Goal: Task Accomplishment & Management: Complete application form

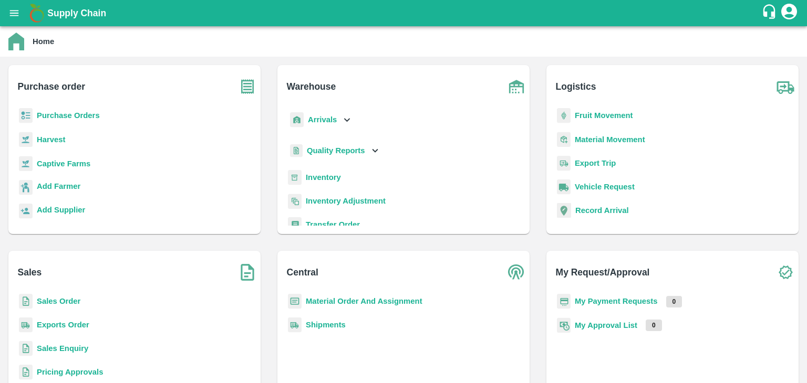
click at [78, 114] on b "Purchase Orders" at bounding box center [68, 115] width 63 height 8
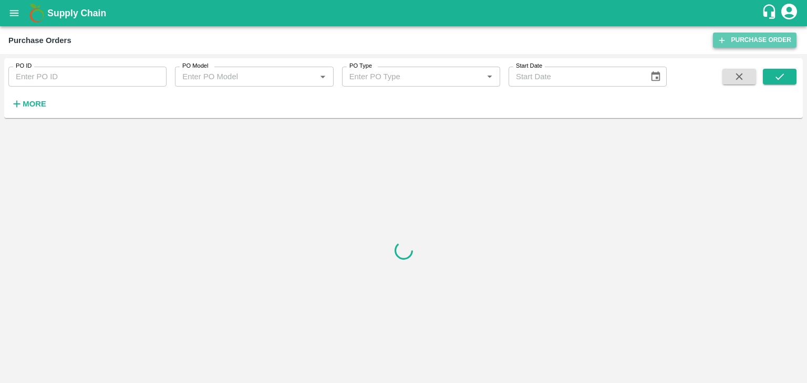
click at [746, 40] on link "Purchase Order" at bounding box center [755, 40] width 84 height 15
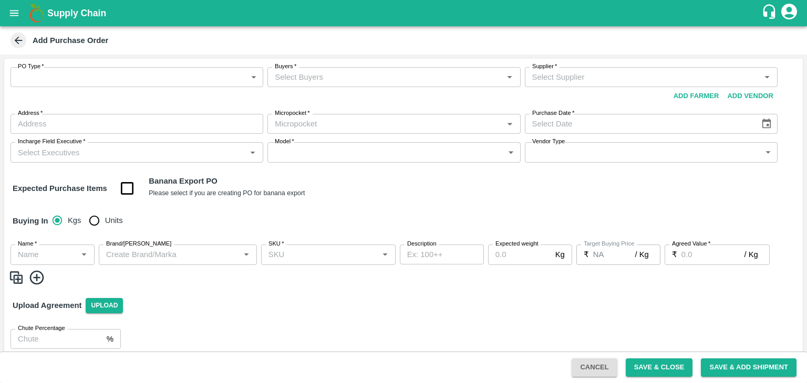
click at [67, 80] on body "Supply Chain Add Purchase Order PO Type   * ​ PO Type Buyers   * Buyers   * Sup…" at bounding box center [403, 191] width 807 height 383
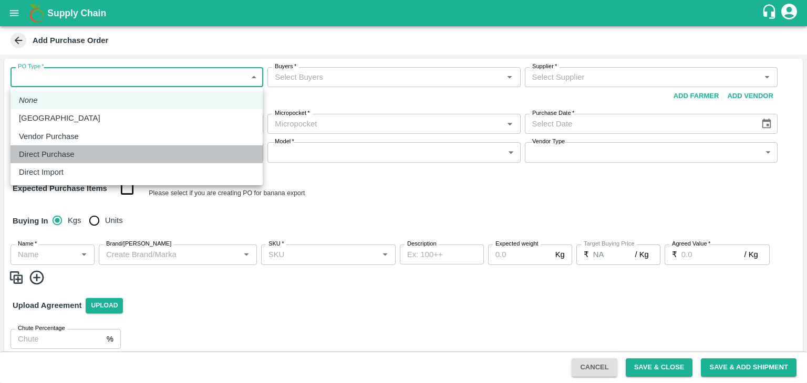
click at [61, 154] on p "Direct Purchase" at bounding box center [47, 155] width 56 height 12
type input "3"
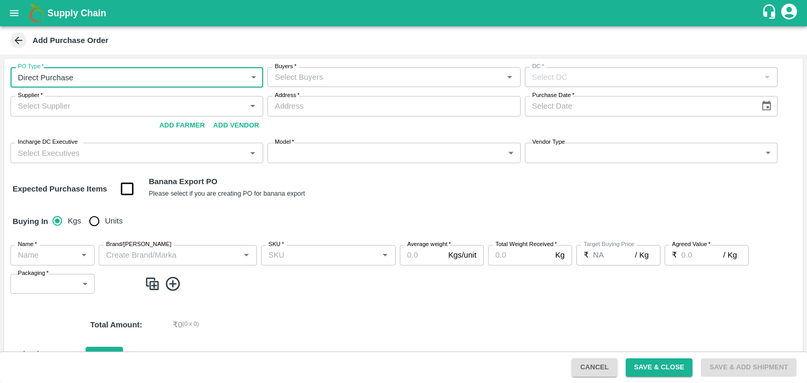
click at [300, 76] on input "Buyers   *" at bounding box center [384, 77] width 229 height 14
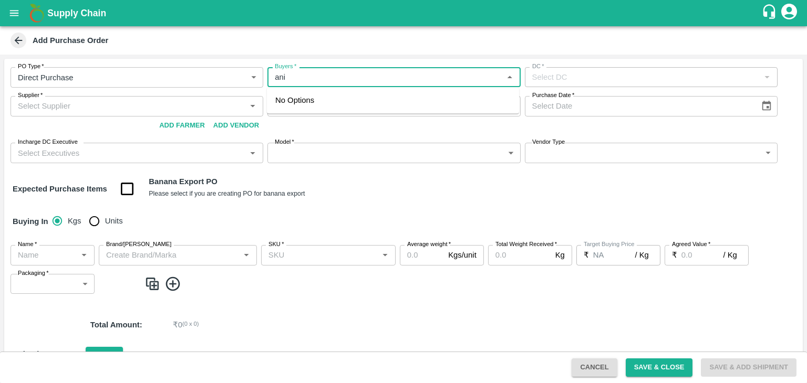
type input "anil"
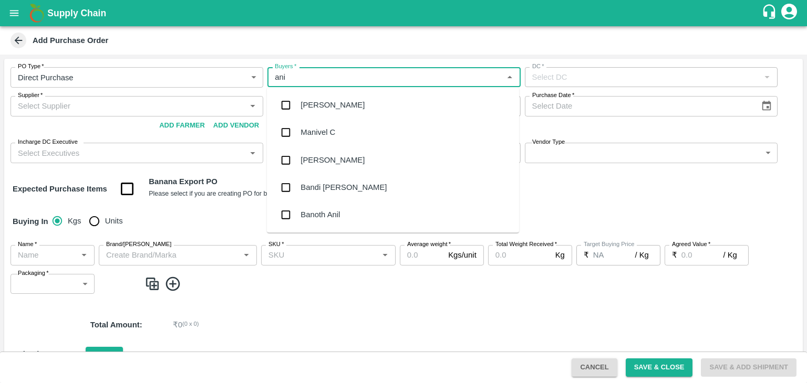
type input "anil"
click at [321, 103] on div "[PERSON_NAME]" at bounding box center [332, 105] width 64 height 12
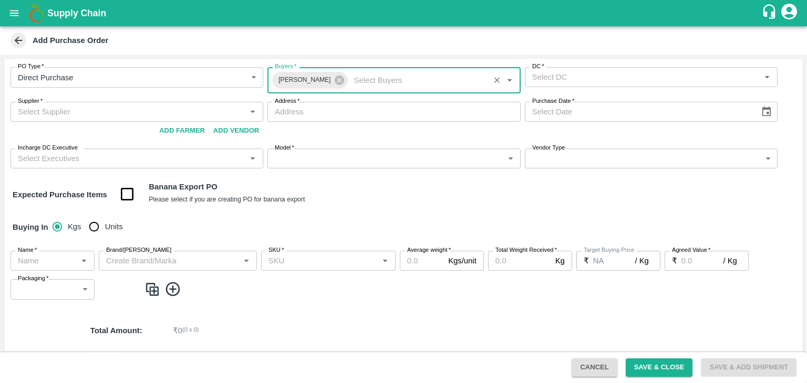
click at [584, 81] on input "DC   *" at bounding box center [642, 77] width 229 height 14
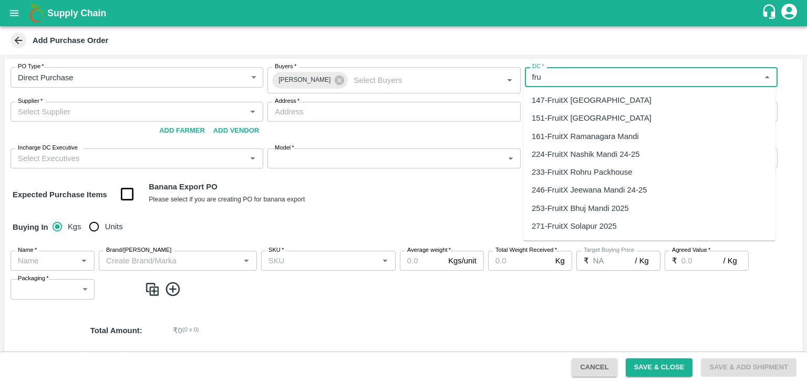
click at [574, 99] on div "147-FruitX Bangalore" at bounding box center [591, 101] width 120 height 12
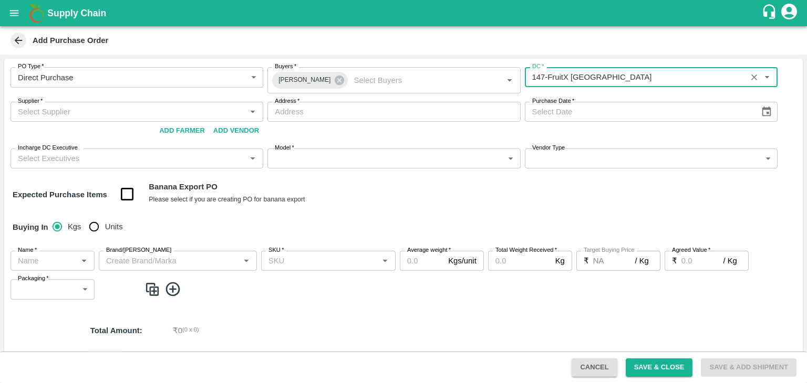
type input "147-FruitX Bangalore"
click at [98, 114] on input "Supplier   *" at bounding box center [128, 112] width 229 height 14
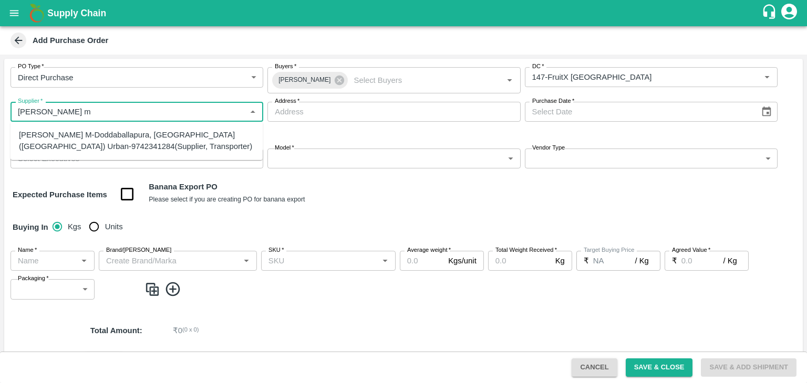
click at [100, 137] on div "Abhilash M-Doddaballapura, Bengaluru (Bangalore) Urban-9742341284(Supplier, Tra…" at bounding box center [136, 141] width 235 height 24
type input "Abhilash M-Doddaballapura, Bengaluru (Bangalore) Urban-9742341284(Supplier, Tra…"
type input "Doddaballapura, Bengaluru (Bangalore) Urban, machagondahalli, Karnataka"
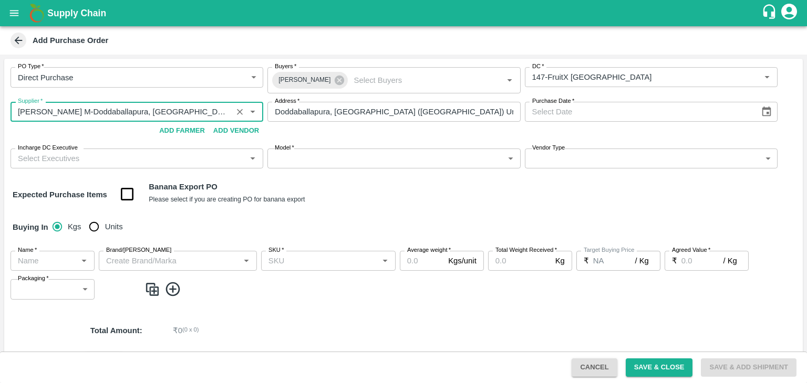
type input "Abhilash M-Doddaballapura, Bengaluru (Bangalore) Urban-9742341284(Supplier, Tra…"
click at [764, 113] on icon "Choose date" at bounding box center [765, 112] width 9 height 10
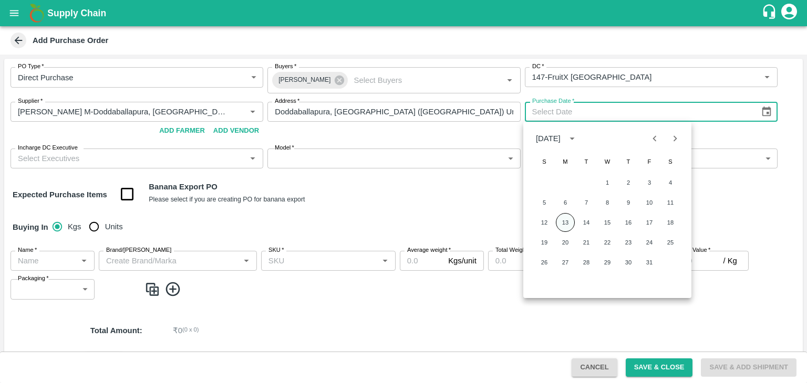
click at [565, 227] on button "13" at bounding box center [565, 222] width 19 height 19
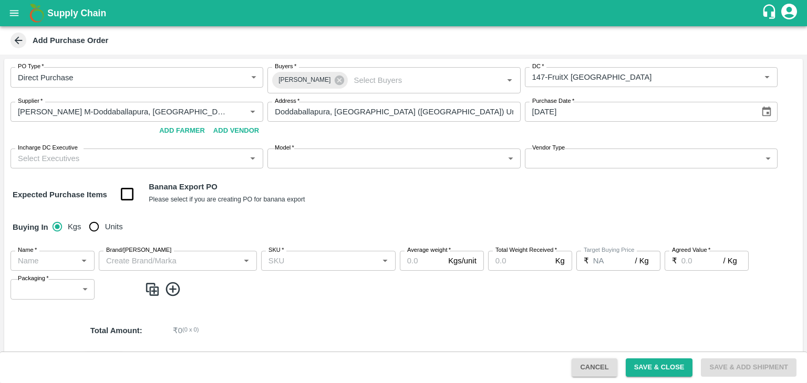
type input "13/10/2025"
click at [385, 203] on div "Expected Purchase Items Banana Export PO Please select if you are creating PO f…" at bounding box center [403, 194] width 781 height 27
click at [176, 162] on input "Incharge DC Executive" at bounding box center [128, 159] width 229 height 14
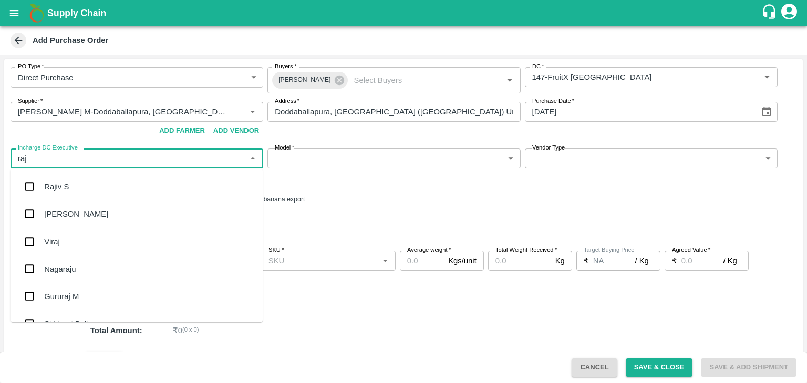
type input "raju"
click at [52, 219] on div "Raju KR" at bounding box center [58, 214] width 29 height 12
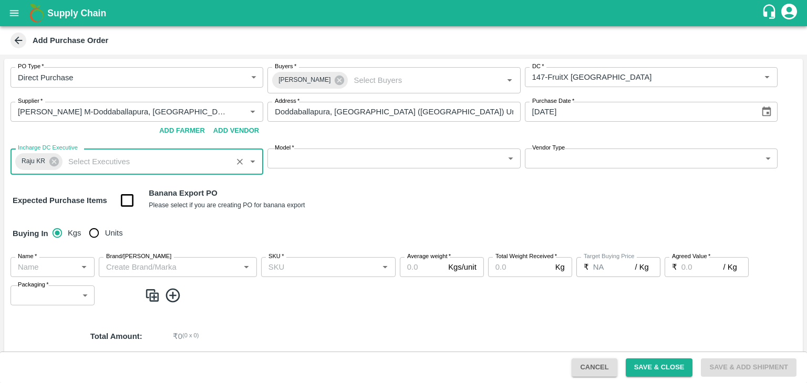
click at [346, 156] on body "Supply Chain Add Purchase Order PO Type   * Direct Purchase 3 PO Type Buyers   …" at bounding box center [403, 191] width 807 height 383
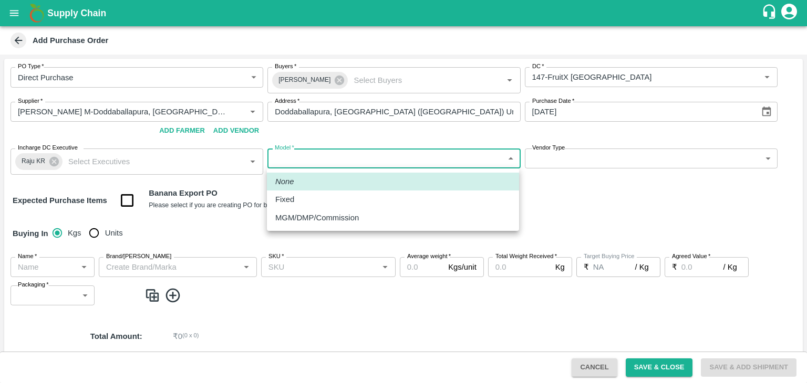
click at [297, 202] on div "Fixed" at bounding box center [287, 200] width 24 height 12
type input "Fixed"
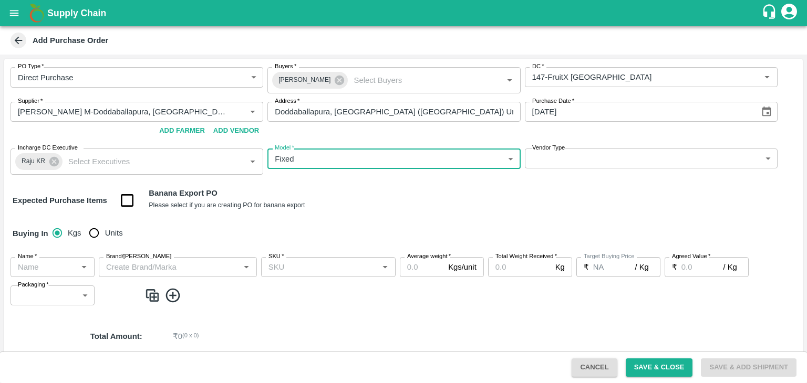
click at [552, 166] on body "Supply Chain Add Purchase Order PO Type   * Direct Purchase 3 PO Type Buyers   …" at bounding box center [403, 191] width 807 height 383
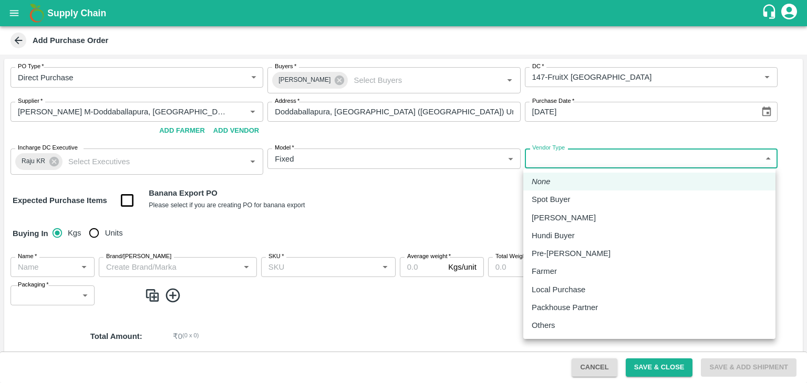
click at [557, 289] on p "Local Purchase" at bounding box center [558, 290] width 54 height 12
type input "LOCAL_PURCHASE"
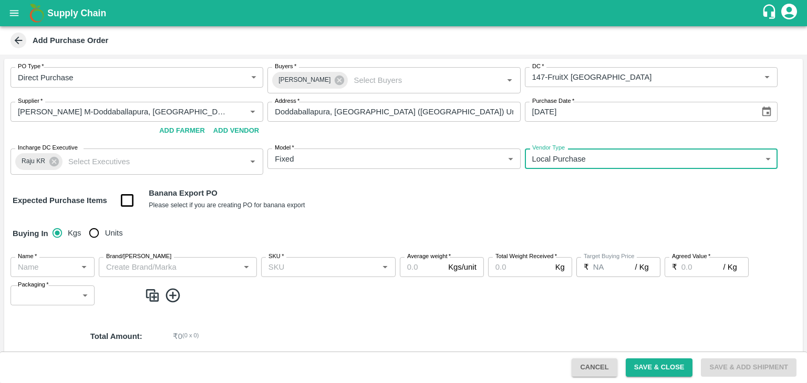
click at [96, 236] on input "Units" at bounding box center [94, 233] width 21 height 21
radio input "true"
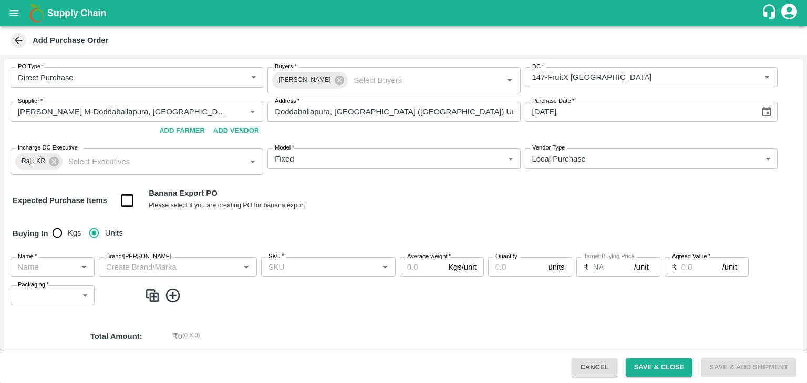
click at [61, 266] on input "Name   *" at bounding box center [44, 267] width 60 height 14
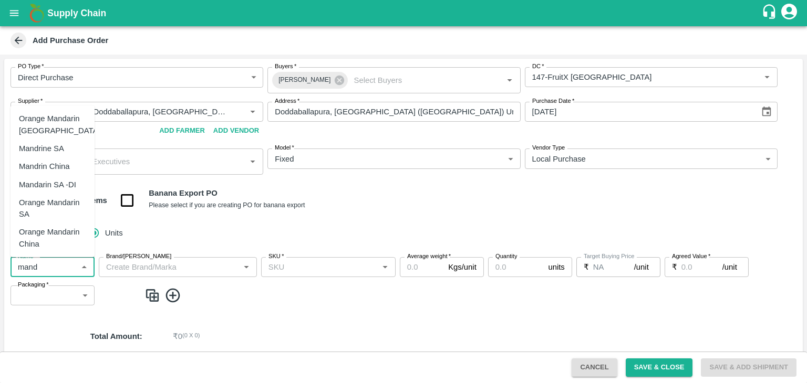
click at [48, 148] on div "Mandrine SA" at bounding box center [41, 149] width 45 height 12
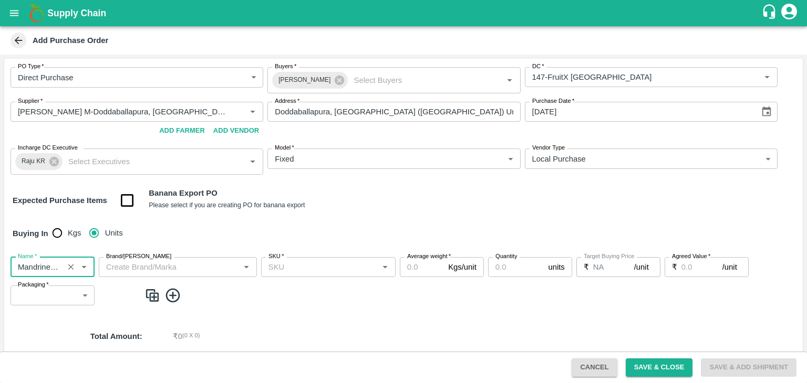
type input "Mandrine SA"
click at [134, 271] on input "Brand/Marka" at bounding box center [169, 267] width 134 height 14
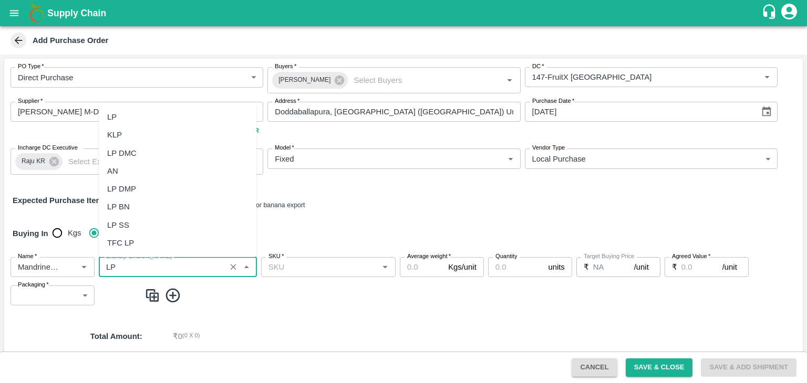
click at [114, 120] on div "LP" at bounding box center [111, 117] width 9 height 12
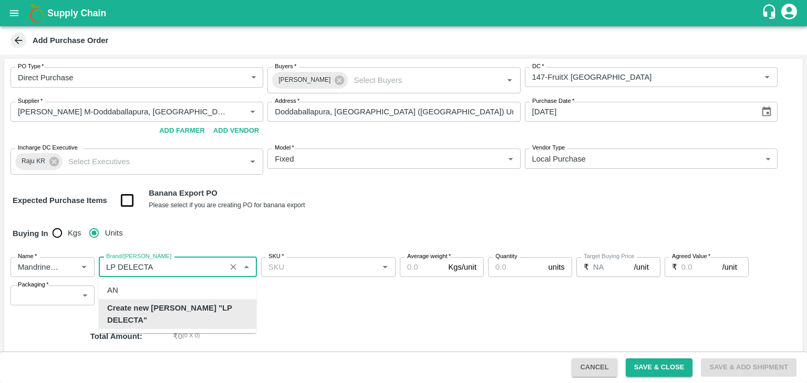
click at [209, 311] on b "Create new Marka "LP DELECTA"" at bounding box center [177, 314] width 141 height 24
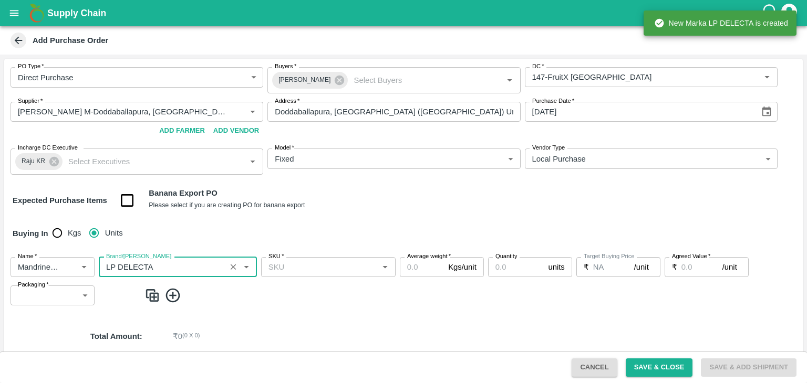
type input "LP DELECTA"
click at [300, 267] on input "SKU   *" at bounding box center [319, 267] width 111 height 14
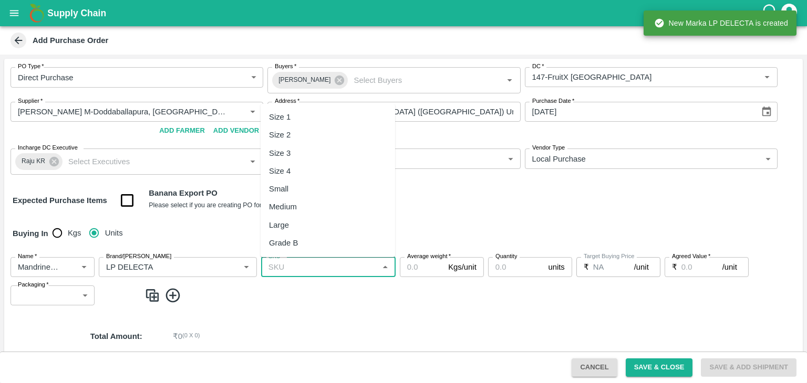
click at [288, 135] on div "Size 2" at bounding box center [280, 135] width 22 height 12
type input "Size 2"
click at [413, 268] on input "Average weight   *" at bounding box center [422, 267] width 44 height 20
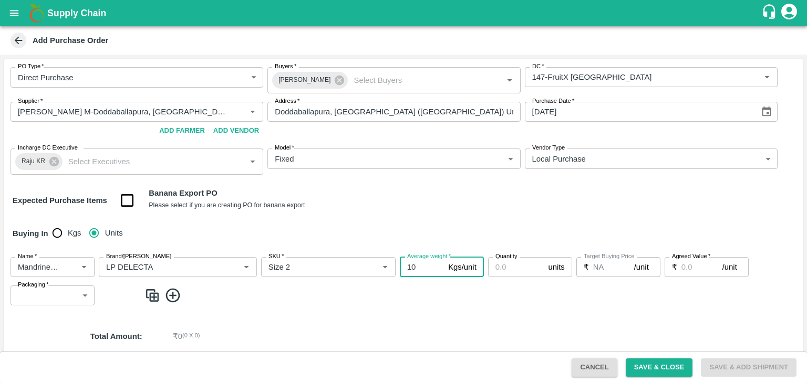
type input "10"
click at [509, 269] on input "Quantity" at bounding box center [516, 267] width 56 height 20
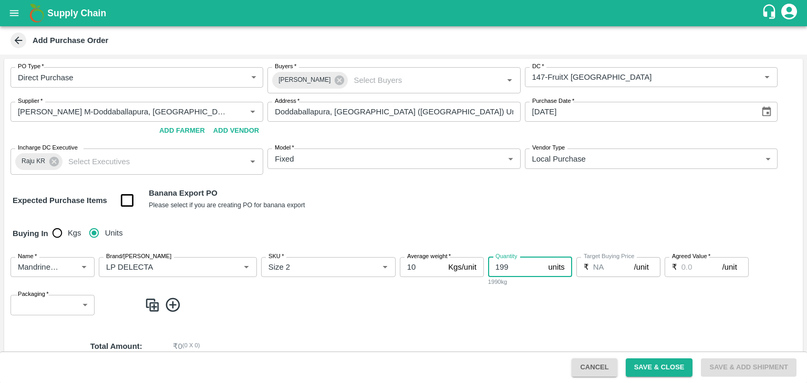
type input "199"
click at [694, 262] on input "Agreed Value   *" at bounding box center [701, 267] width 41 height 20
type input "1900"
click at [70, 298] on body "Supply Chain Add Purchase Order PO Type   * Direct Purchase 3 PO Type Buyers   …" at bounding box center [403, 191] width 807 height 383
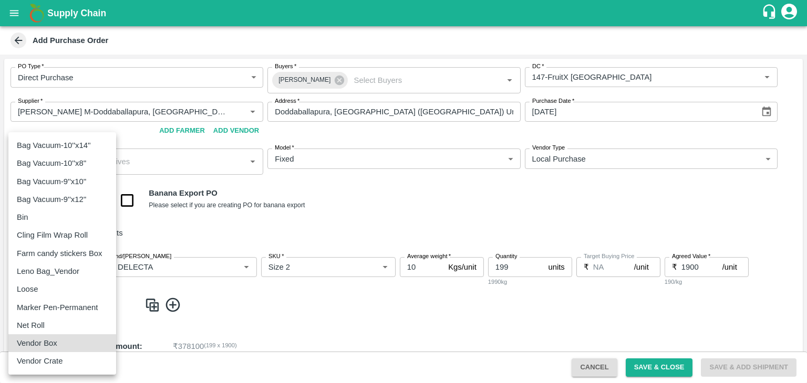
click at [62, 341] on div "Vendor Box" at bounding box center [40, 344] width 46 height 12
type input "276"
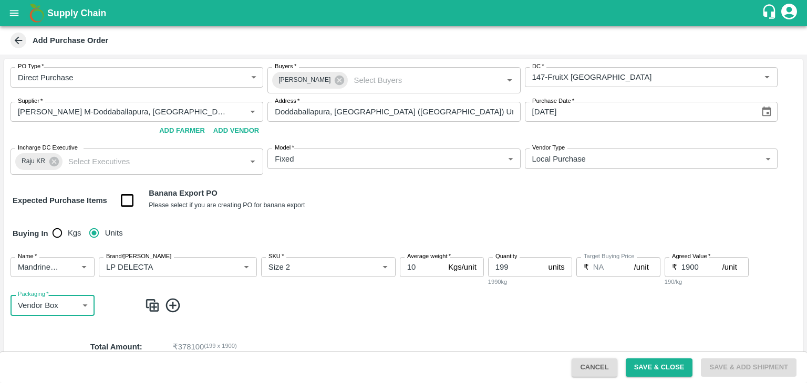
click at [151, 304] on img at bounding box center [152, 305] width 16 height 17
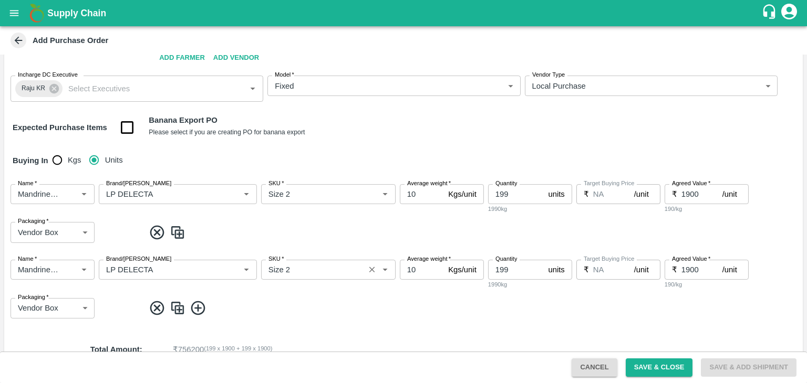
scroll to position [74, 0]
click at [315, 268] on input "SKU   *" at bounding box center [312, 270] width 97 height 14
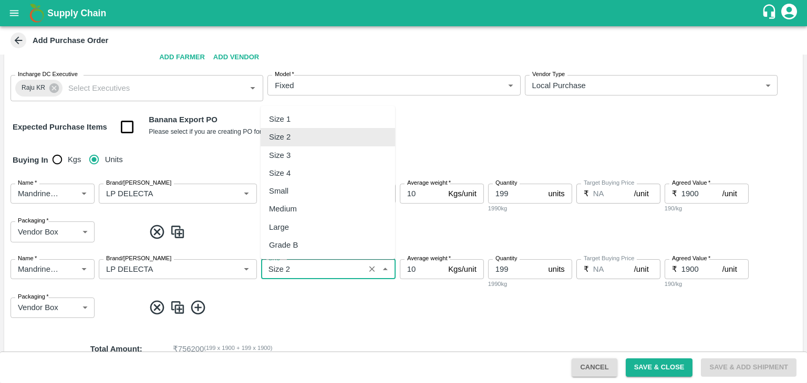
click at [315, 268] on input "SKU   *" at bounding box center [312, 270] width 97 height 14
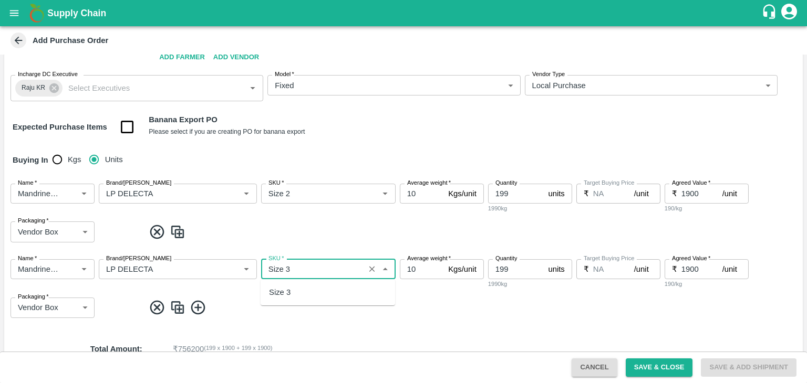
click at [293, 295] on div "Size 3" at bounding box center [327, 293] width 134 height 18
type input "Size 3"
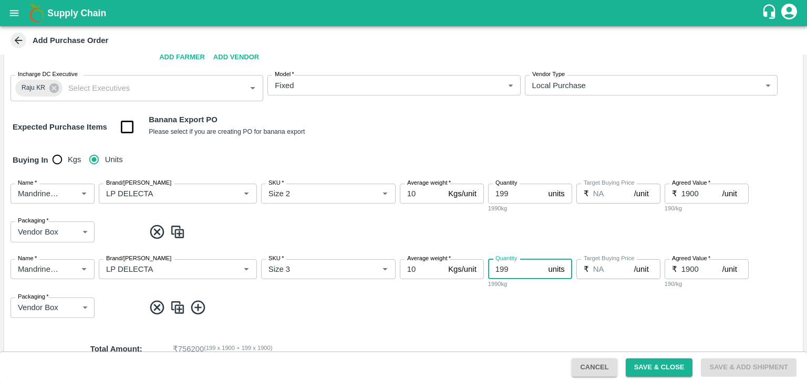
drag, startPoint x: 518, startPoint y: 273, endPoint x: 485, endPoint y: 273, distance: 32.6
click at [485, 273] on div "Name   * Name   * Brand/Marka Brand/Marka SKU   * SKU   * Average weight   * 10…" at bounding box center [403, 289] width 798 height 76
type input "401"
click at [180, 311] on img at bounding box center [178, 307] width 16 height 17
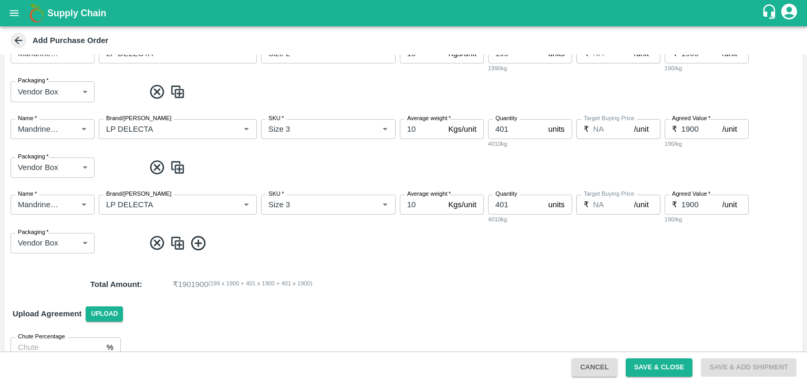
scroll to position [221, 0]
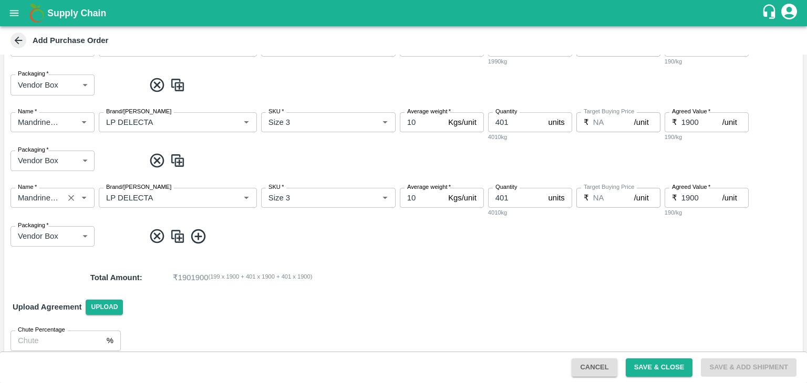
click at [53, 199] on input "Name   *" at bounding box center [37, 198] width 47 height 14
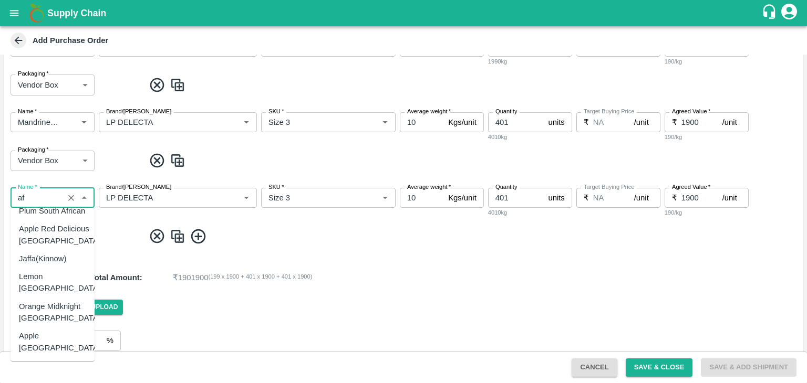
scroll to position [0, 0]
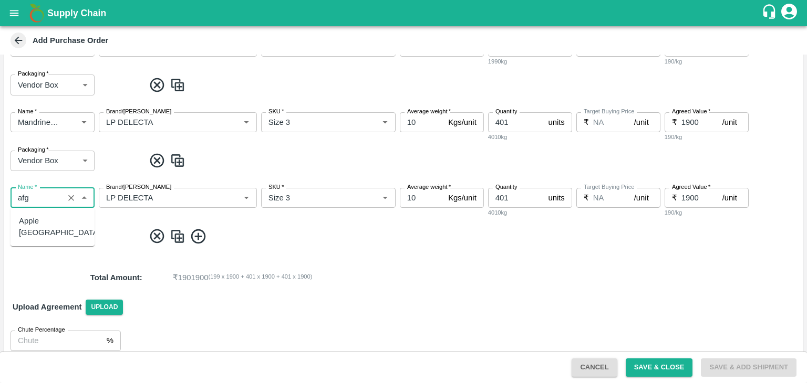
click at [54, 218] on div "Apple Afganistan" at bounding box center [59, 227] width 81 height 24
type input "Apple Afganistan"
click at [174, 200] on input "Brand/Marka" at bounding box center [162, 198] width 121 height 14
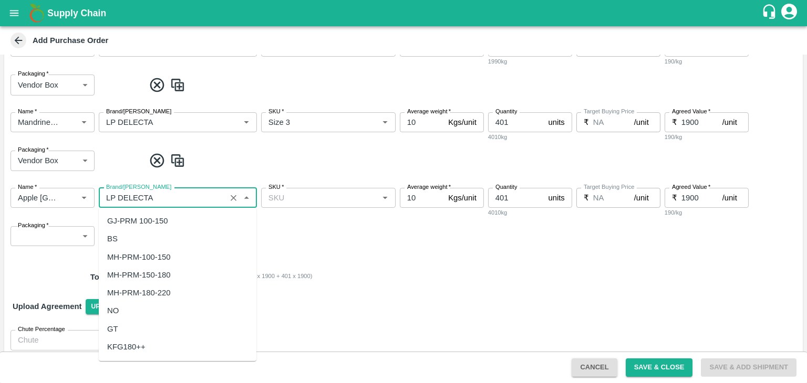
scroll to position [19658, 0]
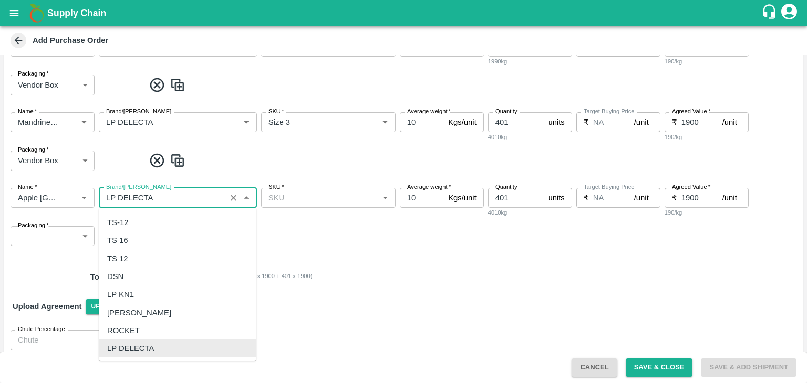
click at [172, 198] on input "Brand/Marka" at bounding box center [162, 198] width 121 height 14
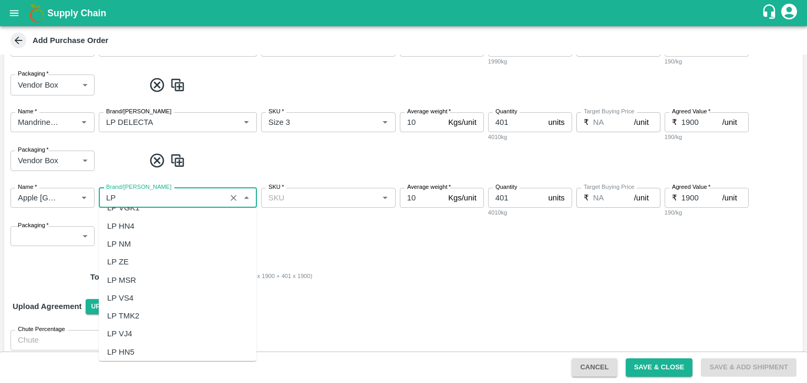
scroll to position [0, 0]
click at [113, 241] on div "LP" at bounding box center [111, 239] width 9 height 12
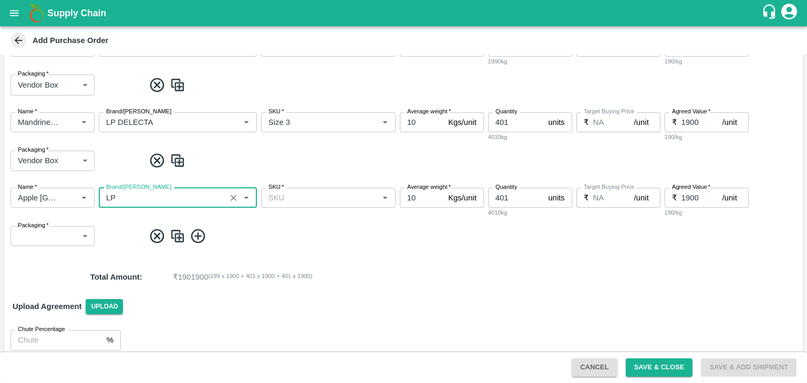
type input "LP"
click at [292, 200] on input "SKU   *" at bounding box center [319, 198] width 111 height 14
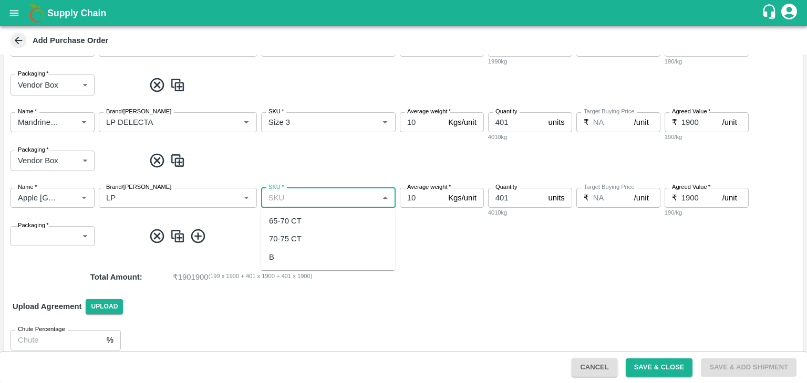
click at [288, 220] on div "65-70 CT" at bounding box center [285, 221] width 33 height 12
type input "65-70 CT"
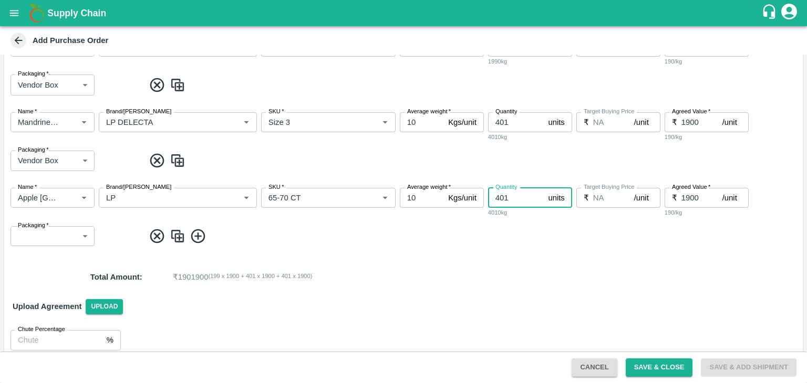
drag, startPoint x: 498, startPoint y: 200, endPoint x: 492, endPoint y: 197, distance: 6.1
click at [492, 197] on input "401" at bounding box center [516, 198] width 56 height 20
type input "1"
type input "250"
click at [58, 237] on body "Supply Chain Add Purchase Order PO Type   * Direct Purchase 3 PO Type Buyers   …" at bounding box center [403, 191] width 807 height 383
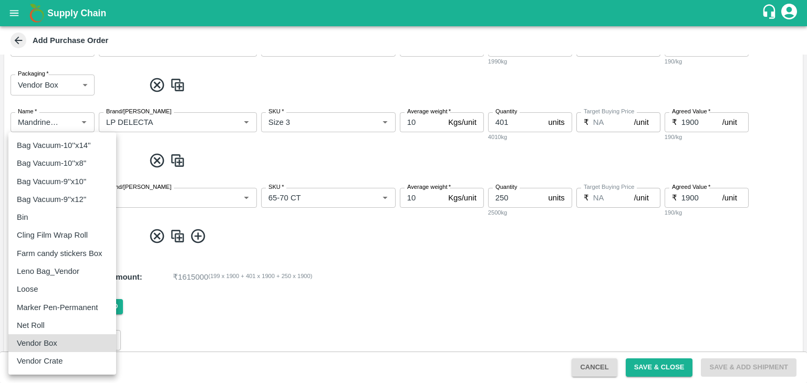
type input "276"
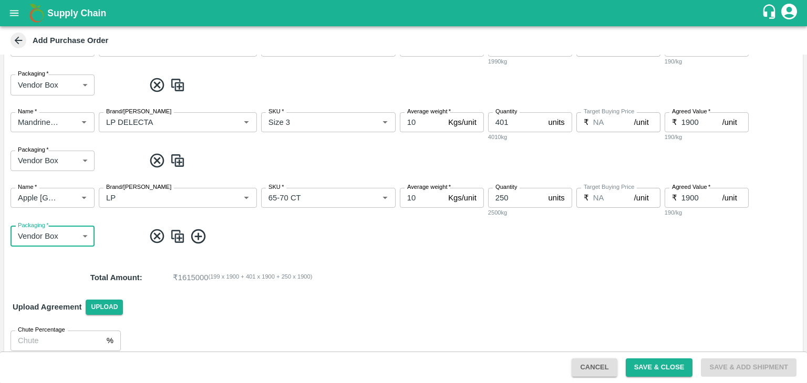
click at [174, 238] on img at bounding box center [178, 236] width 16 height 17
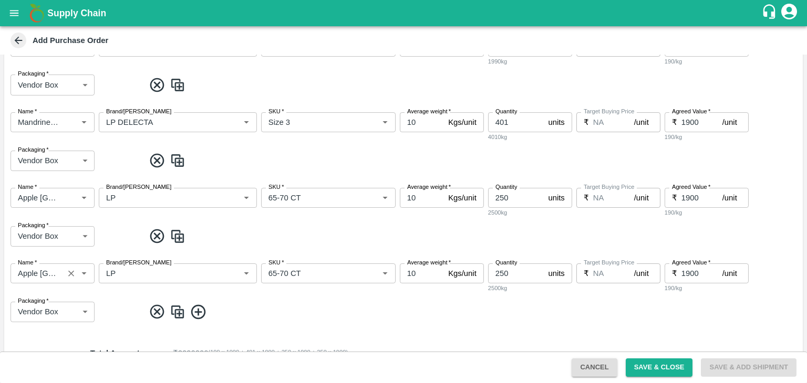
click at [48, 272] on input "Name   *" at bounding box center [37, 274] width 47 height 14
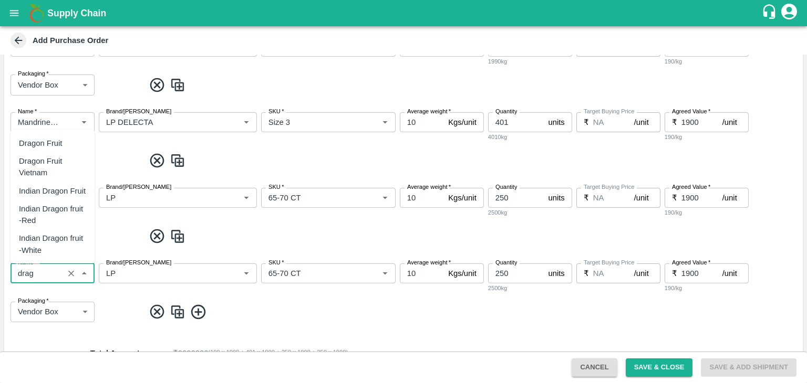
click at [47, 162] on div "Dragon Fruit Vietnam" at bounding box center [52, 167] width 67 height 24
type input "Dragon Fruit Vietnam"
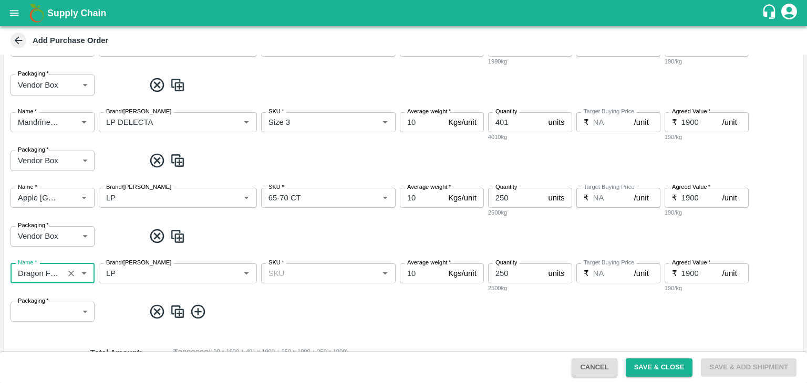
click at [291, 266] on div "SKU   *" at bounding box center [328, 274] width 134 height 20
type input "Dragon Fruit Vietnam"
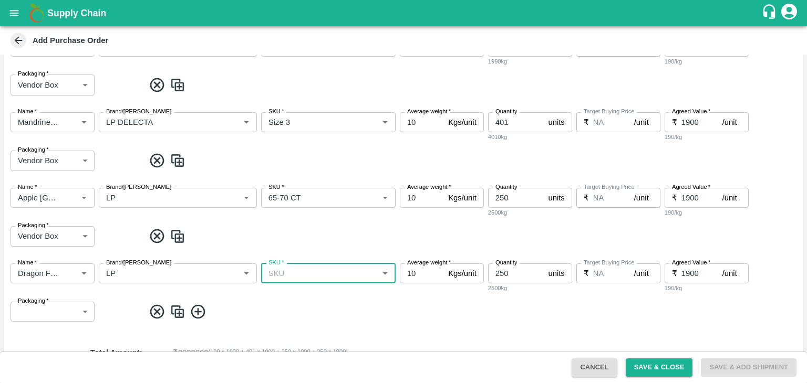
click at [290, 269] on input "SKU   *" at bounding box center [319, 274] width 111 height 14
click at [285, 297] on div "20-22 CT" at bounding box center [285, 297] width 33 height 12
type input "20-22 CT"
click at [509, 278] on input "250" at bounding box center [516, 274] width 56 height 20
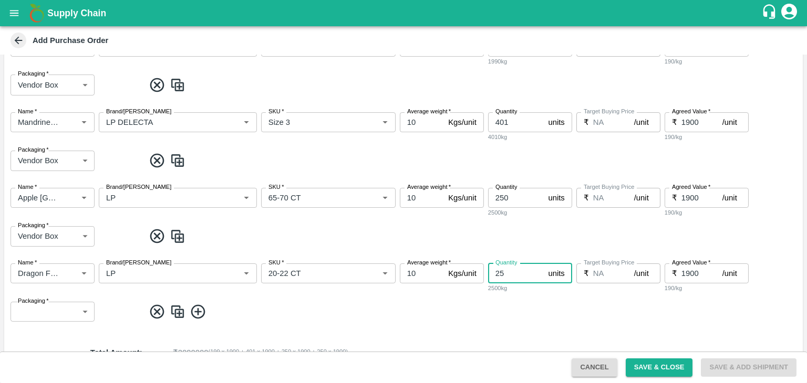
type input "2"
type input "100"
click at [552, 309] on span at bounding box center [471, 312] width 654 height 17
click at [687, 272] on input "1900" at bounding box center [701, 274] width 41 height 20
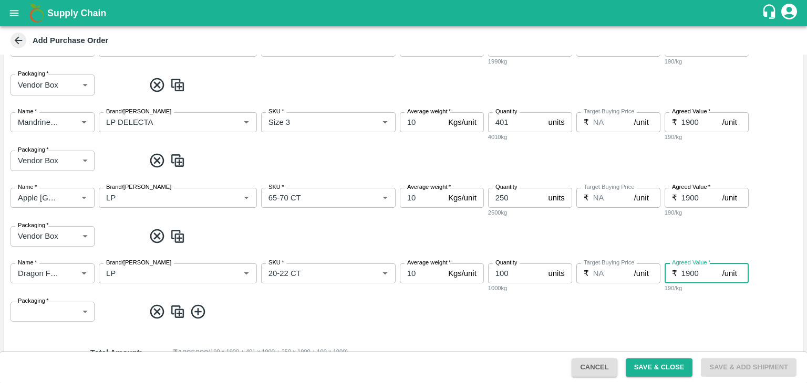
click at [700, 197] on input "1900" at bounding box center [701, 198] width 41 height 20
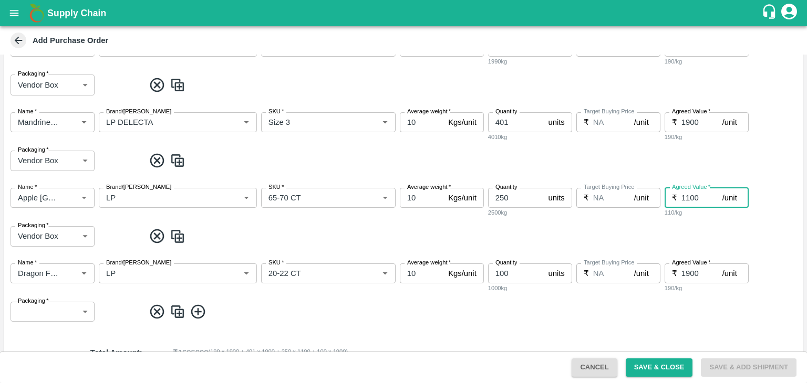
type input "1100"
click at [695, 273] on input "1900" at bounding box center [701, 274] width 41 height 20
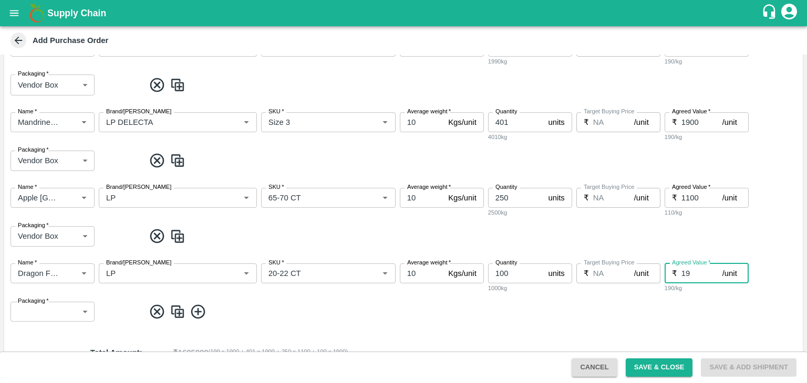
type input "1"
type input "650"
click at [474, 320] on span at bounding box center [471, 312] width 654 height 17
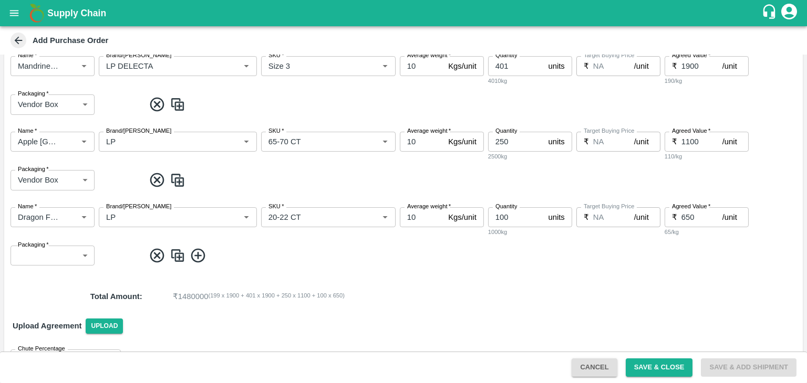
scroll to position [277, 0]
click at [55, 259] on body "Supply Chain Add Purchase Order PO Type   * Direct Purchase 3 PO Type Buyers   …" at bounding box center [403, 191] width 807 height 383
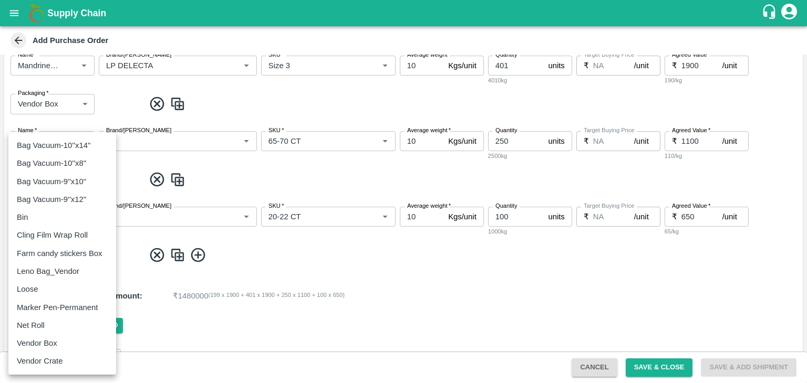
click at [45, 346] on p "Vendor Box" at bounding box center [37, 344] width 40 height 12
type input "276"
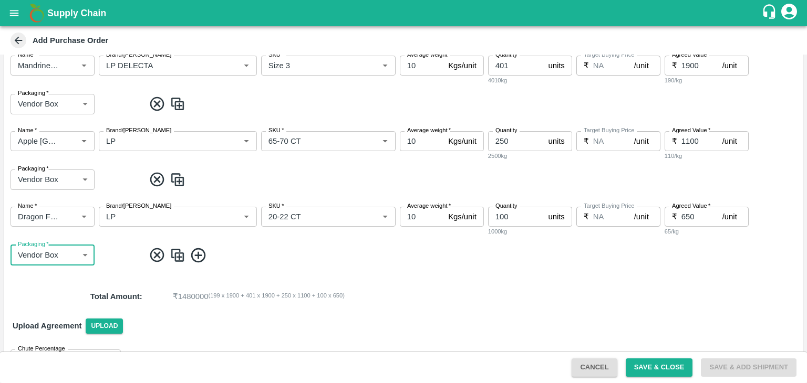
click at [363, 275] on div "PO Type   * Direct Purchase 3 PO Type Buyers   * Anil Kumar Buyers   * DC   * D…" at bounding box center [403, 80] width 798 height 597
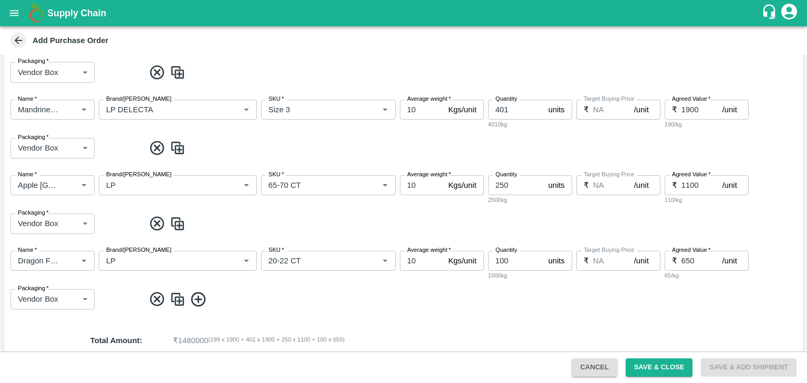
scroll to position [275, 0]
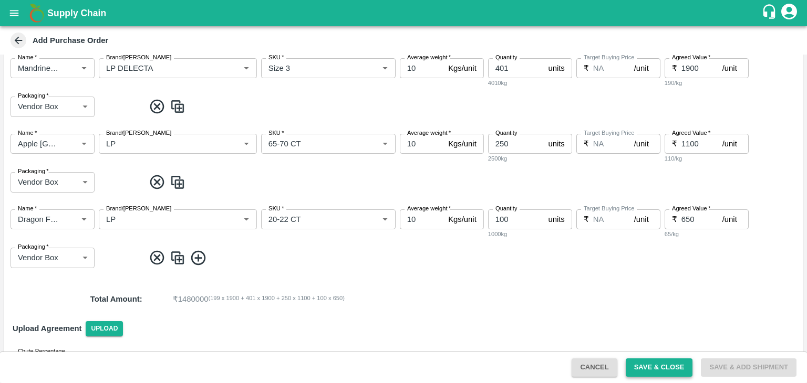
click at [651, 369] on button "Save & Close" at bounding box center [658, 368] width 67 height 18
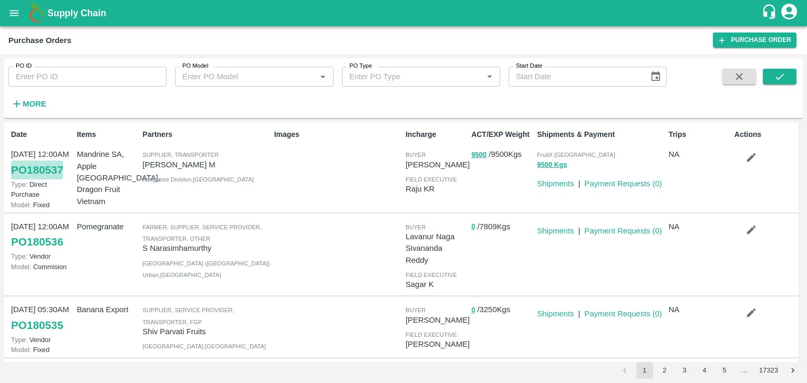
click at [48, 169] on link "PO 180537" at bounding box center [37, 170] width 52 height 19
click at [608, 182] on link "Payment Requests ( 0 )" at bounding box center [623, 184] width 78 height 8
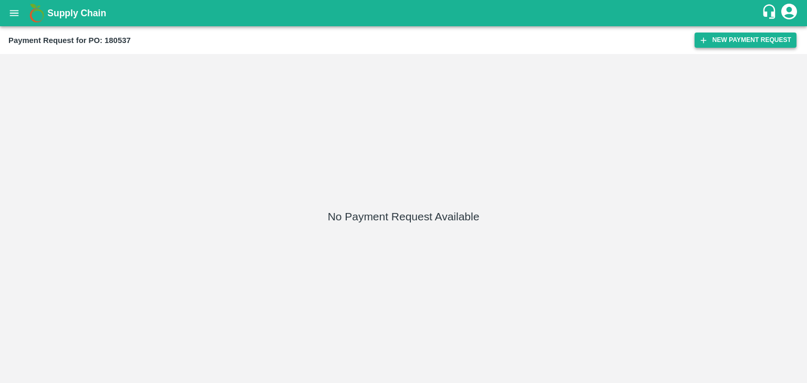
click at [763, 41] on button "New Payment Request" at bounding box center [745, 40] width 102 height 15
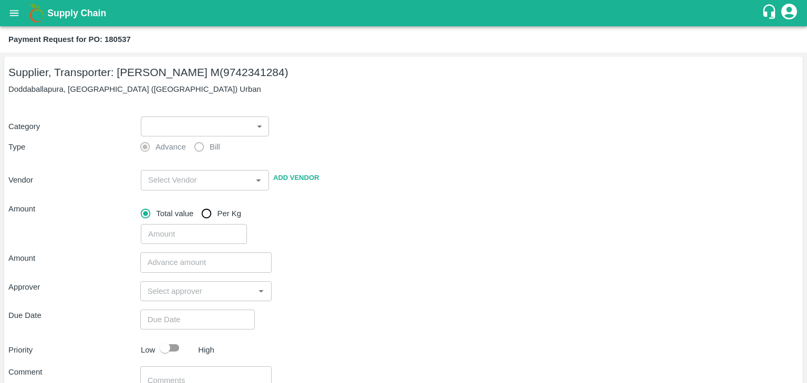
click at [219, 126] on body "Supply Chain Payment Request for PO: 180537 Supplier, Transporter: Abhilash M (…" at bounding box center [403, 191] width 807 height 383
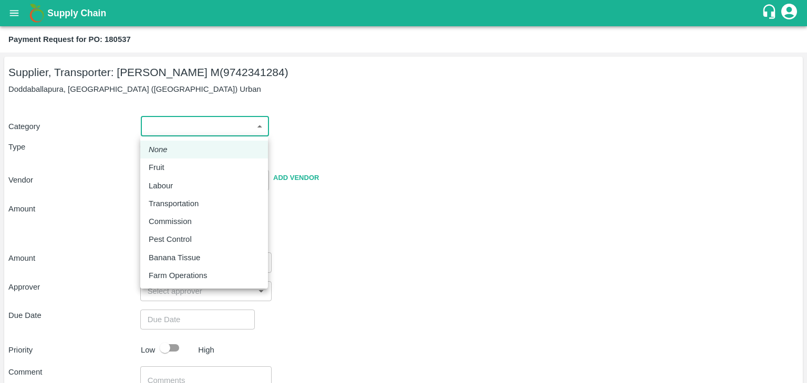
click at [161, 169] on p "Fruit" at bounding box center [157, 168] width 16 height 12
type input "1"
type input "Abhilash M - 9742341284(Supplier, Transporter)"
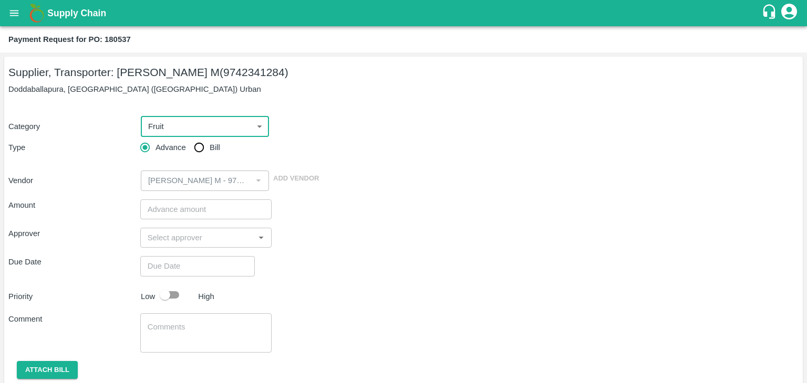
click at [205, 151] on input "Bill" at bounding box center [199, 147] width 21 height 21
radio input "true"
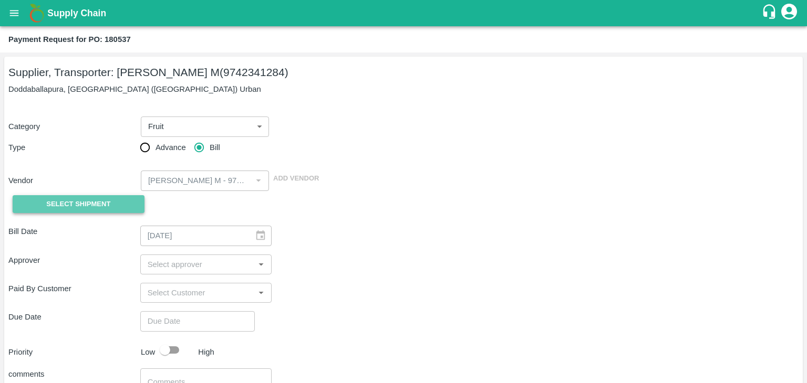
click at [107, 208] on span "Select Shipment" at bounding box center [78, 205] width 64 height 12
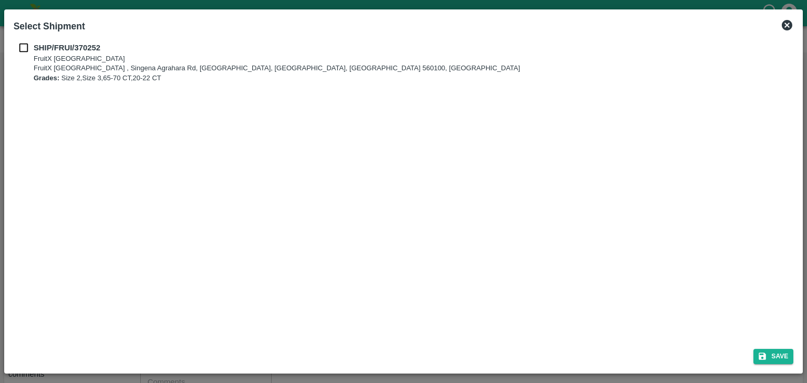
click at [24, 46] on input "checkbox" at bounding box center [24, 48] width 20 height 12
checkbox input "true"
click at [775, 356] on button "Save" at bounding box center [773, 356] width 40 height 15
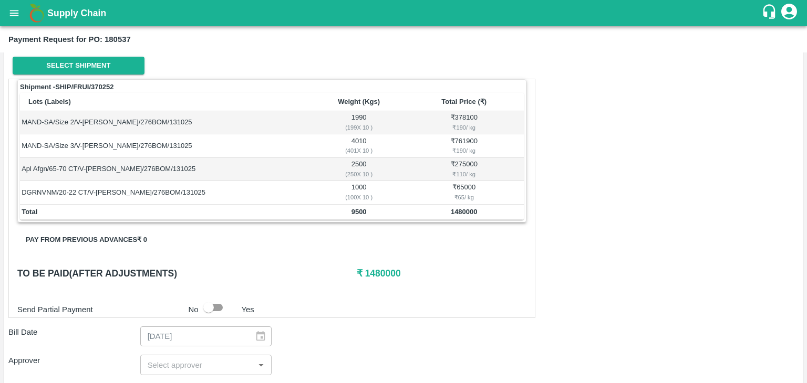
scroll to position [141, 0]
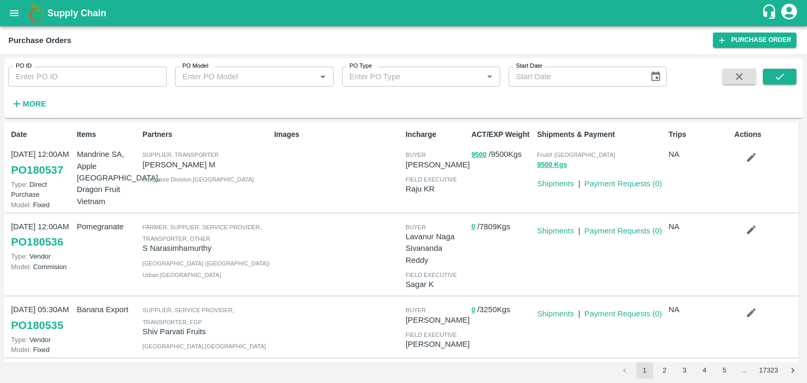
click at [755, 150] on button "button" at bounding box center [751, 158] width 34 height 18
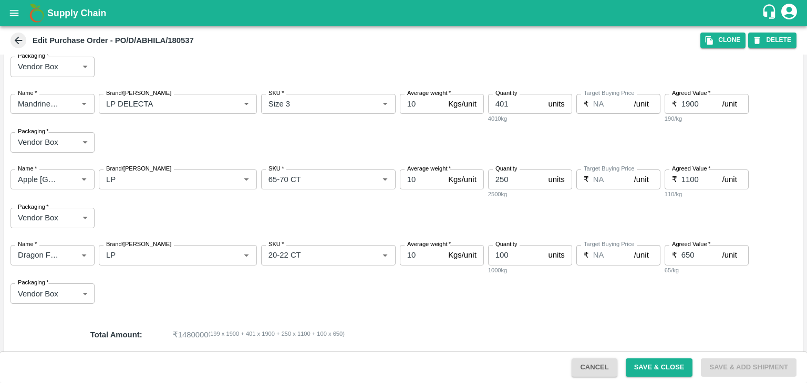
scroll to position [233, 0]
click at [14, 40] on icon at bounding box center [19, 41] width 12 height 12
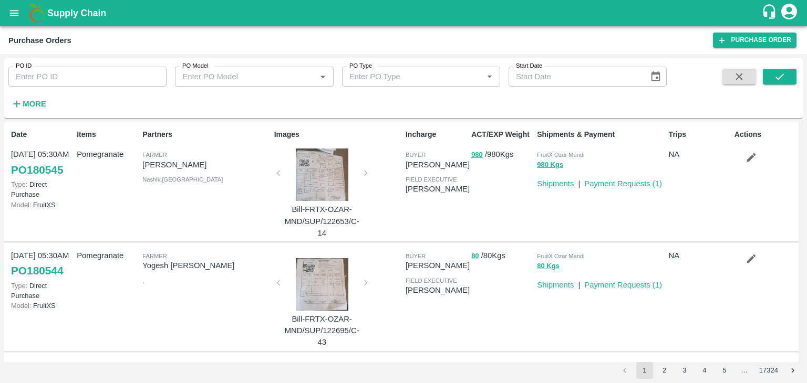
click at [37, 104] on strong "More" at bounding box center [35, 104] width 24 height 8
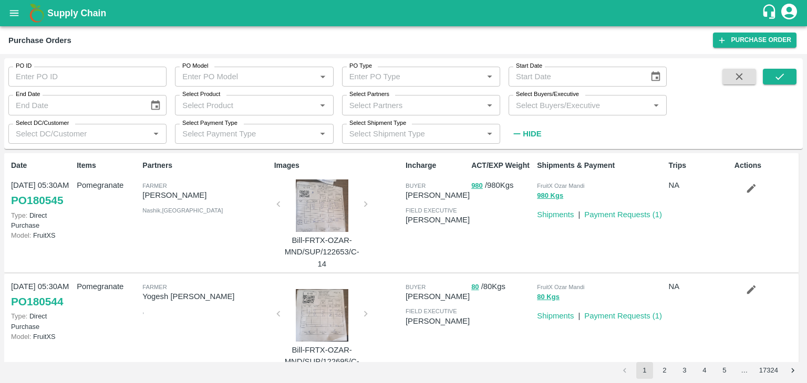
click at [568, 106] on input "Select Buyers/Executive" at bounding box center [579, 105] width 134 height 14
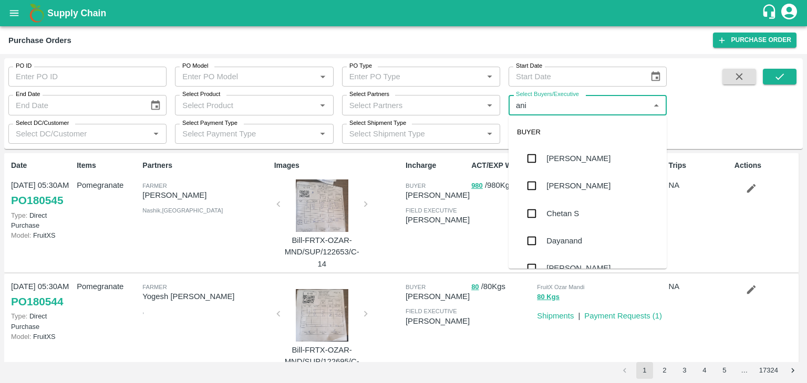
type input "anil"
click at [548, 153] on div "[PERSON_NAME]" at bounding box center [578, 159] width 64 height 12
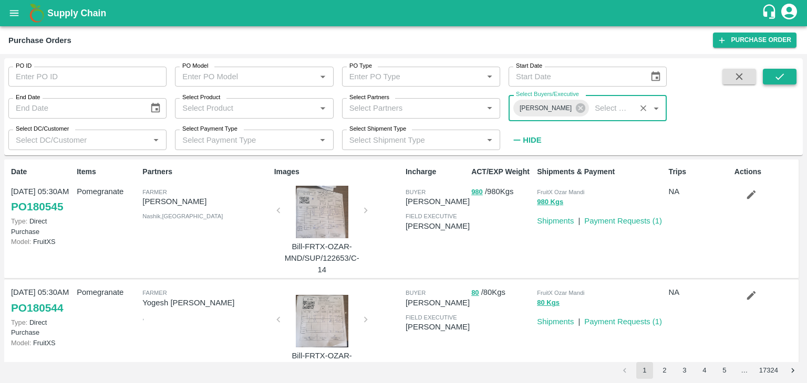
click at [790, 77] on button "submit" at bounding box center [780, 77] width 34 height 16
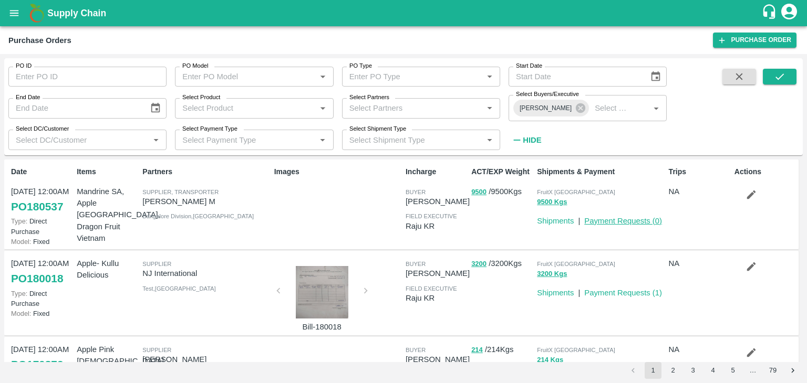
click at [606, 221] on link "Payment Requests ( 0 )" at bounding box center [623, 221] width 78 height 8
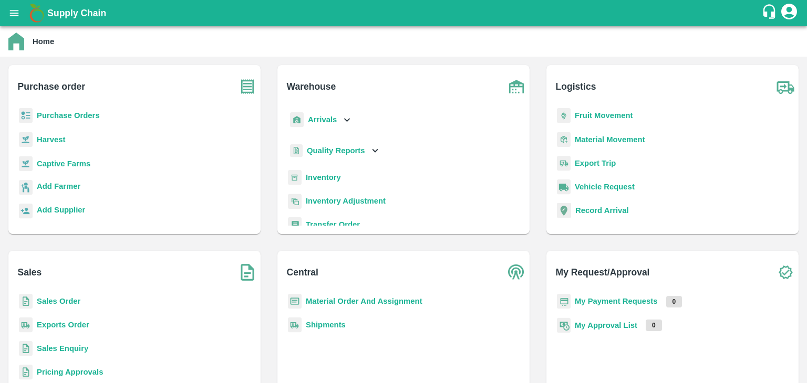
scroll to position [45, 0]
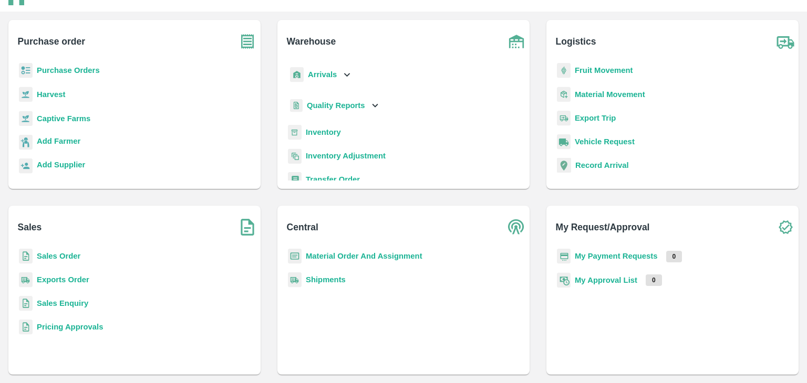
click at [632, 255] on b "My Payment Requests" at bounding box center [616, 256] width 83 height 8
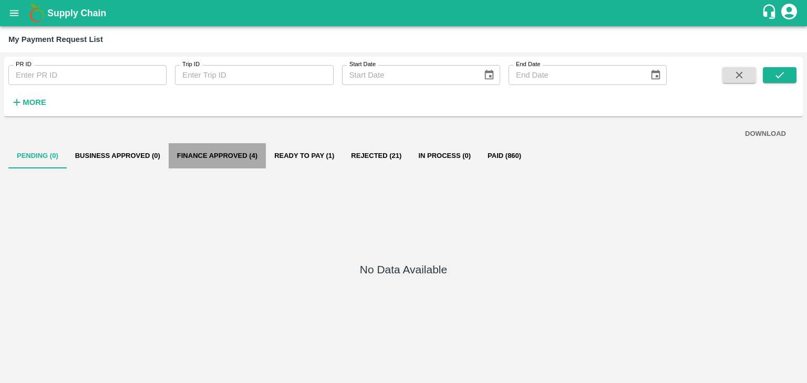
click at [218, 154] on button "Finance Approved (4)" at bounding box center [217, 155] width 97 height 25
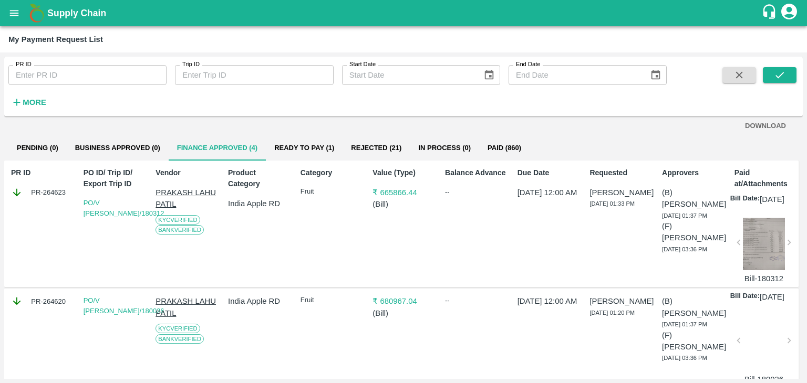
scroll to position [7, 0]
click at [299, 147] on button "Ready To Pay (1)" at bounding box center [304, 148] width 77 height 25
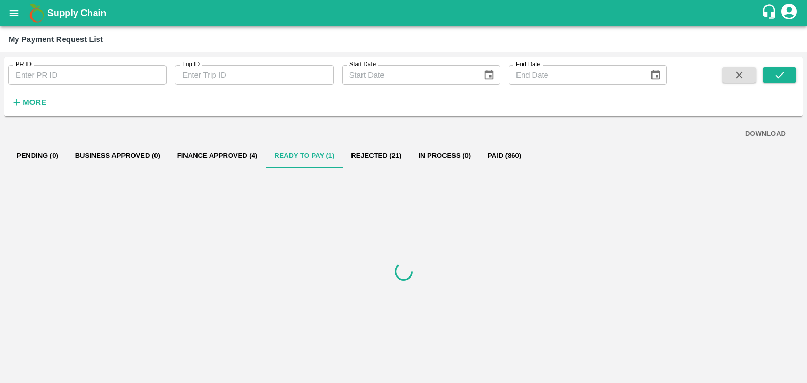
scroll to position [0, 0]
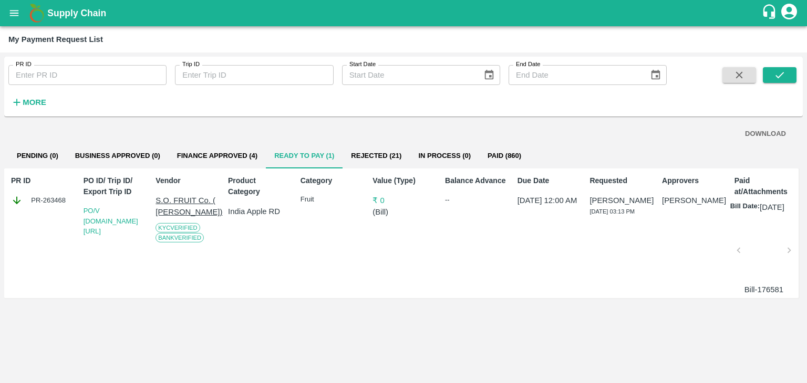
click at [378, 158] on button "Rejected (21)" at bounding box center [375, 155] width 67 height 25
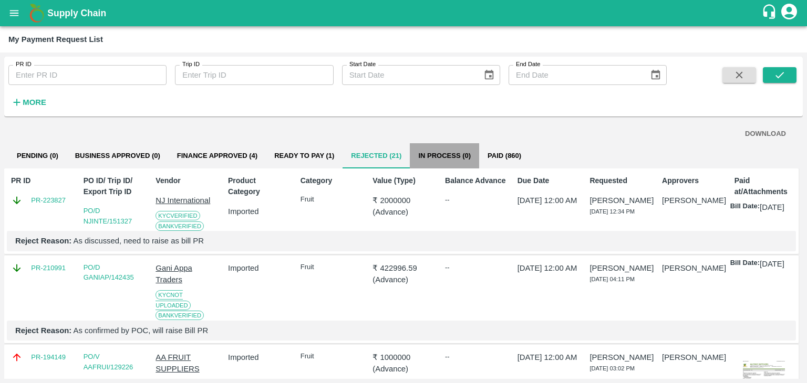
click at [439, 156] on button "In Process (0)" at bounding box center [444, 155] width 69 height 25
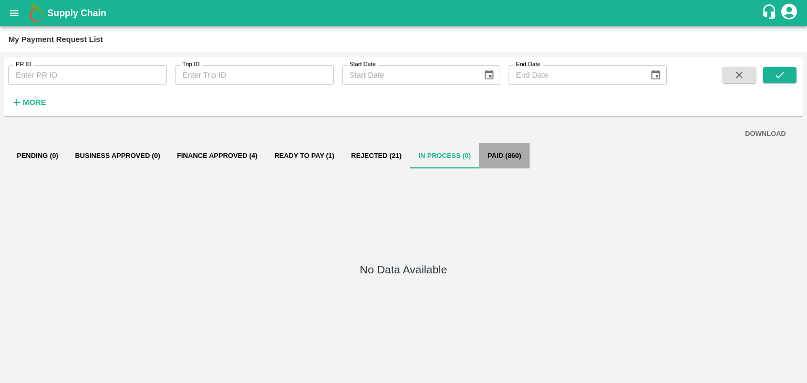
click at [498, 154] on button "Paid (860)" at bounding box center [504, 155] width 50 height 25
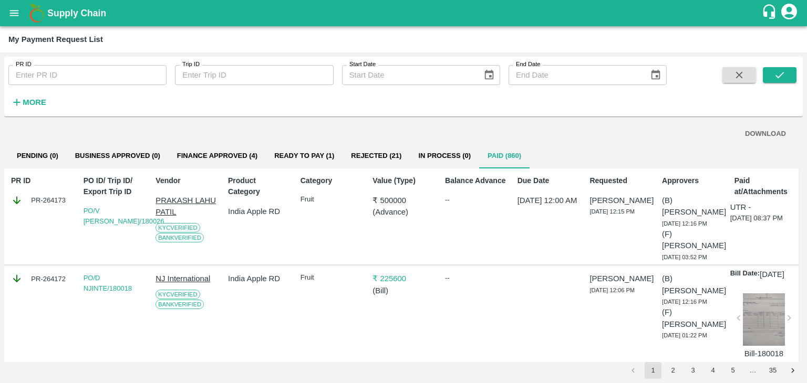
click at [438, 159] on button "In Process (0)" at bounding box center [444, 155] width 69 height 25
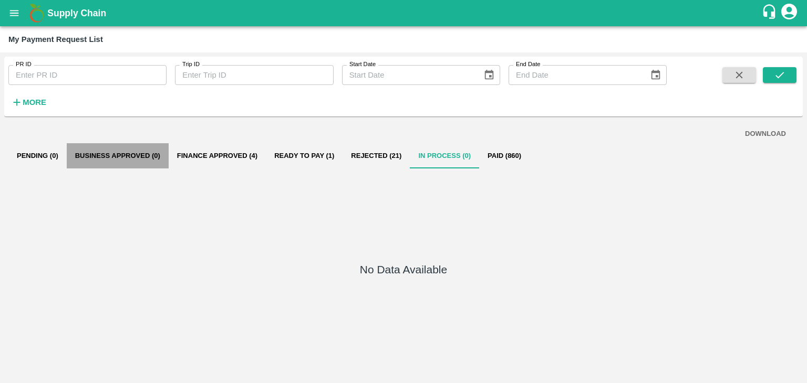
click at [126, 158] on button "Business Approved (0)" at bounding box center [118, 155] width 102 height 25
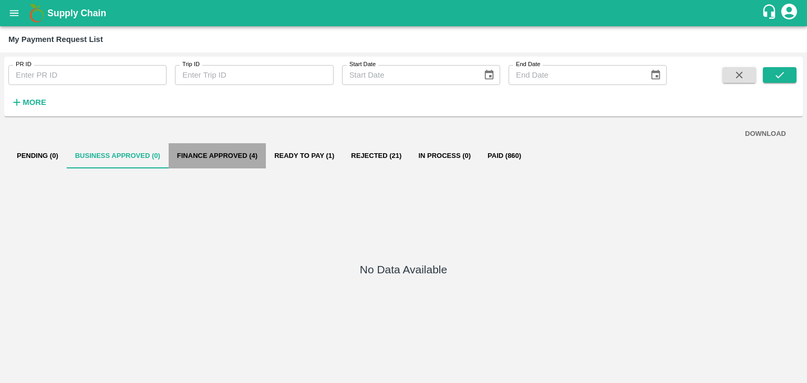
click at [211, 160] on button "Finance Approved (4)" at bounding box center [217, 155] width 97 height 25
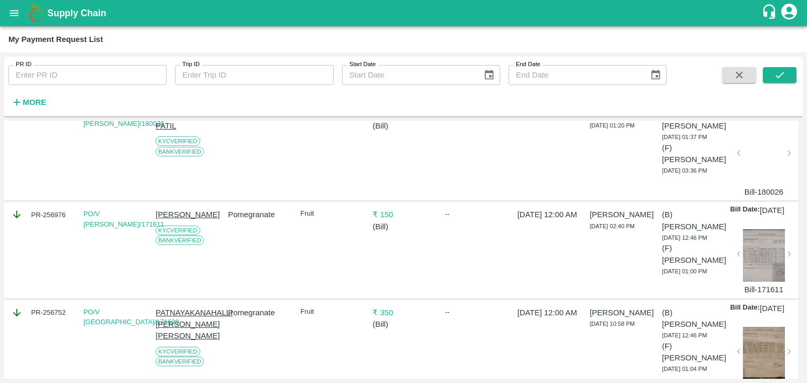
scroll to position [195, 0]
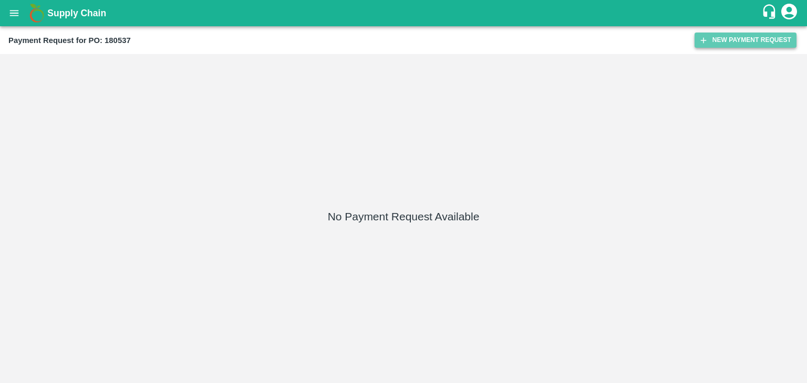
click at [713, 36] on button "New Payment Request" at bounding box center [745, 40] width 102 height 15
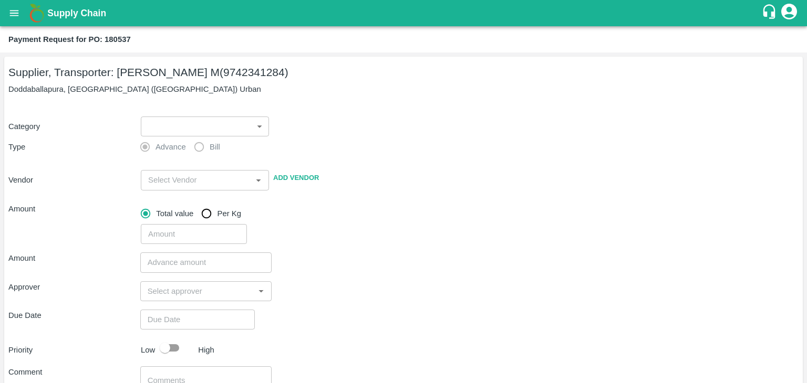
click at [180, 139] on label "Advance" at bounding box center [159, 147] width 51 height 21
click at [193, 128] on body "Supply Chain Payment Request for PO: 180537 Supplier, Transporter: [PERSON_NAME…" at bounding box center [403, 191] width 807 height 383
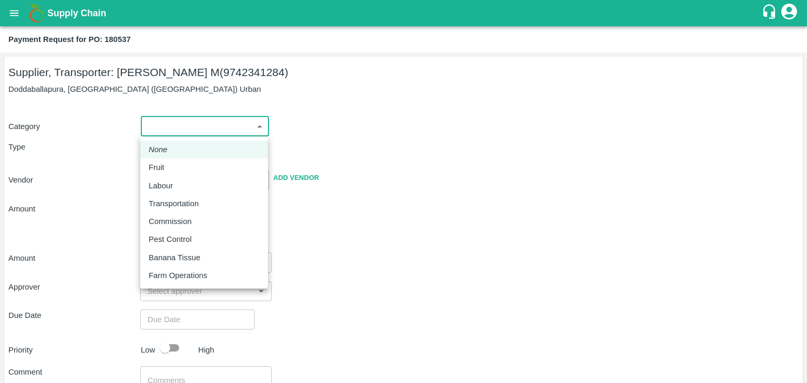
click at [161, 168] on p "Fruit" at bounding box center [157, 168] width 16 height 12
type input "1"
type input "[PERSON_NAME] M - 9742341284(Supplier, Transporter)"
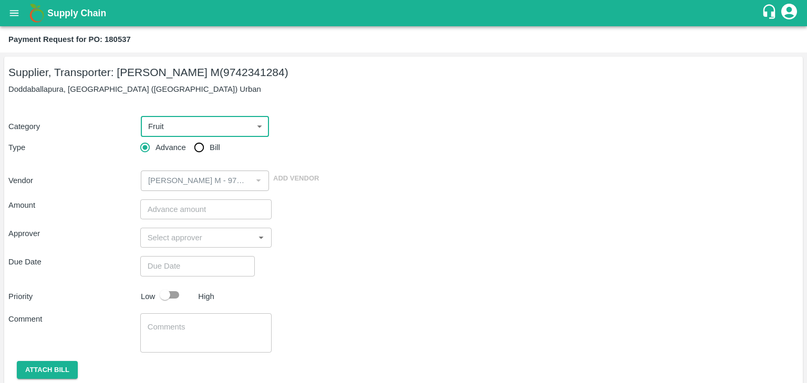
click at [164, 214] on input "number" at bounding box center [206, 210] width 132 height 20
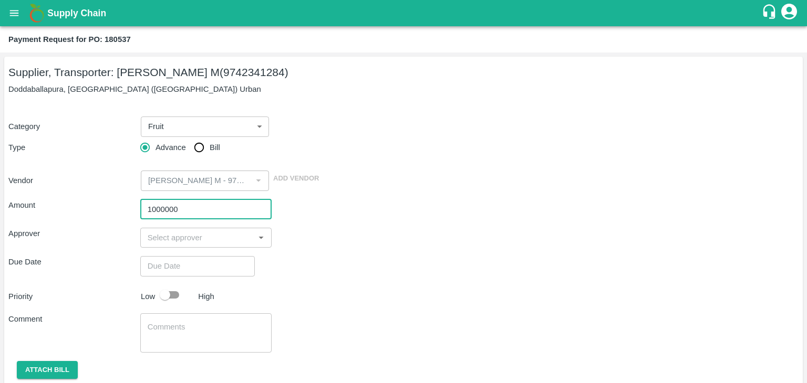
type input "1000000"
click at [175, 234] on input "input" at bounding box center [197, 238] width 108 height 14
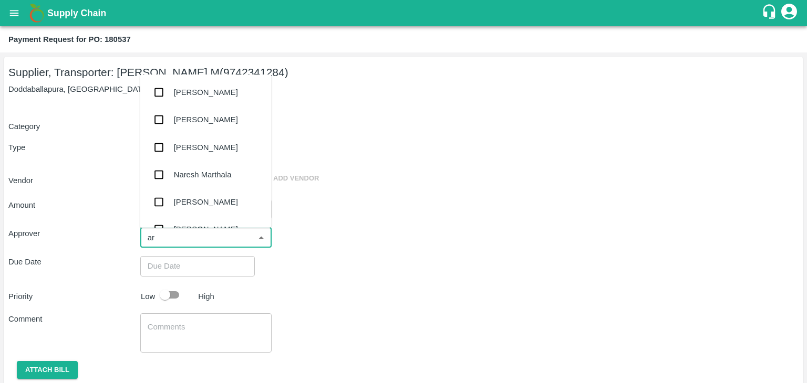
type input "ara"
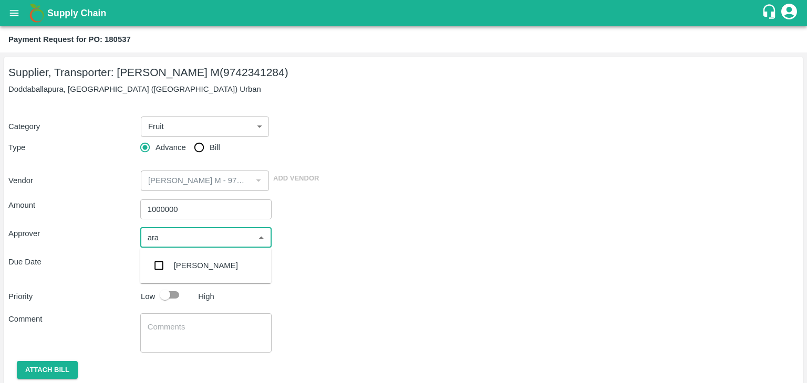
click at [199, 261] on div "[PERSON_NAME]" at bounding box center [206, 266] width 64 height 12
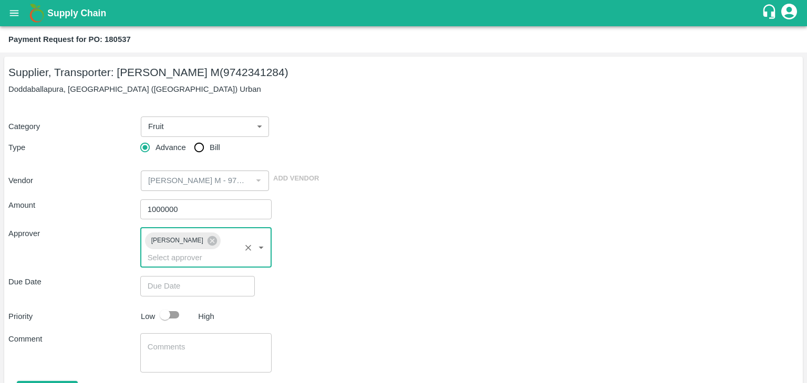
click at [318, 259] on div "Approver [PERSON_NAME] ​" at bounding box center [403, 248] width 790 height 40
type input "DD/MM/YYYY hh:mm aa"
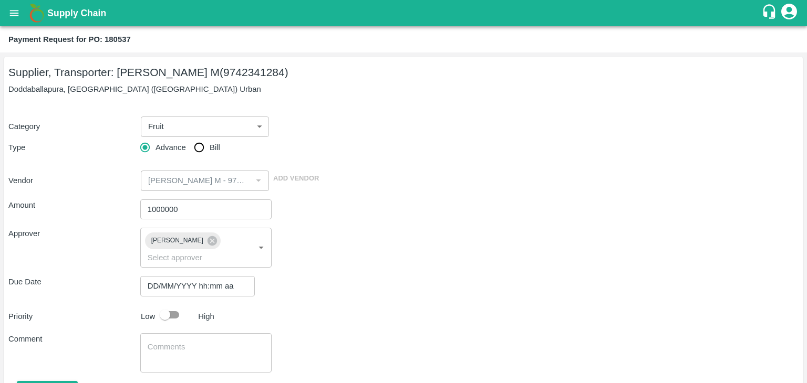
click at [197, 290] on input "DD/MM/YYYY hh:mm aa" at bounding box center [193, 286] width 107 height 20
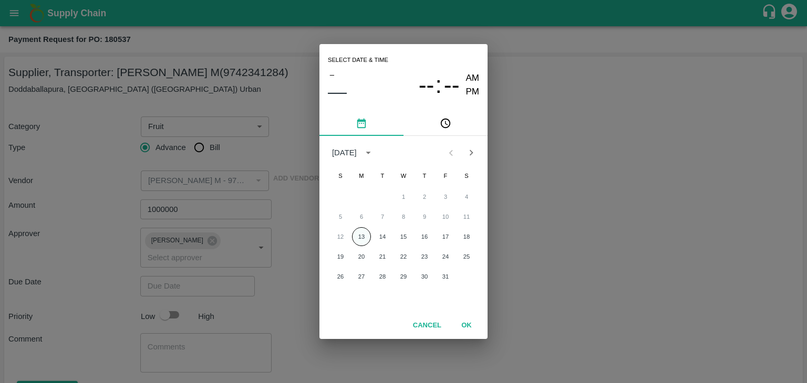
click at [358, 241] on button "13" at bounding box center [361, 236] width 19 height 19
type input "[DATE] 12:00 AM"
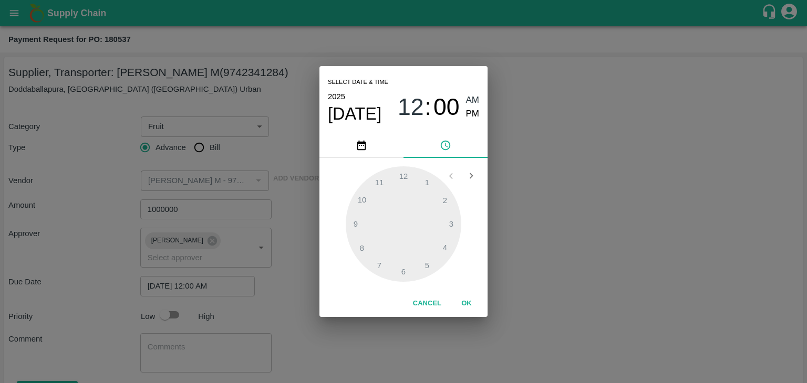
click at [466, 308] on button "OK" at bounding box center [467, 304] width 34 height 18
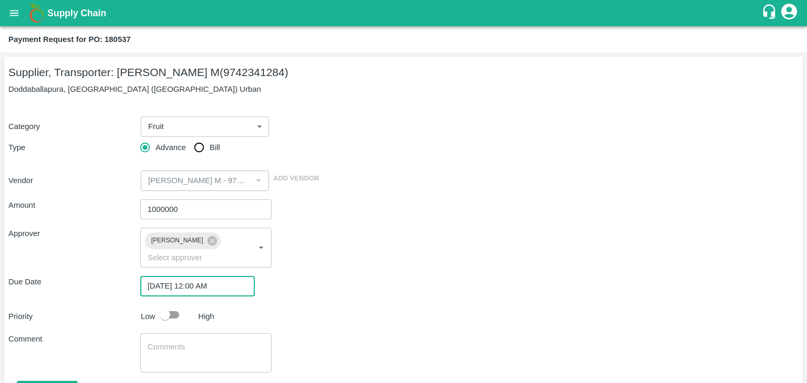
click at [172, 315] on input "checkbox" at bounding box center [165, 315] width 60 height 20
checkbox input "true"
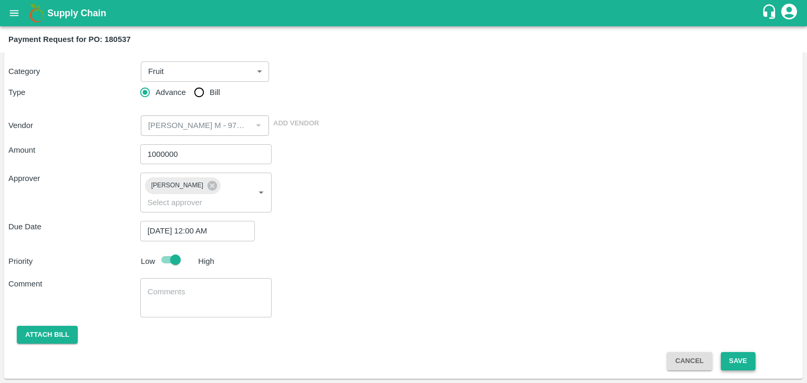
click at [742, 361] on button "Save" at bounding box center [738, 361] width 35 height 18
click at [735, 363] on button "Save" at bounding box center [738, 361] width 35 height 18
